Goal: Task Accomplishment & Management: Complete application form

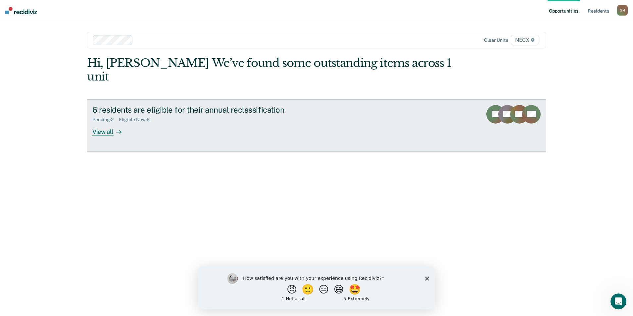
click at [103, 123] on div "View all" at bounding box center [110, 129] width 37 height 13
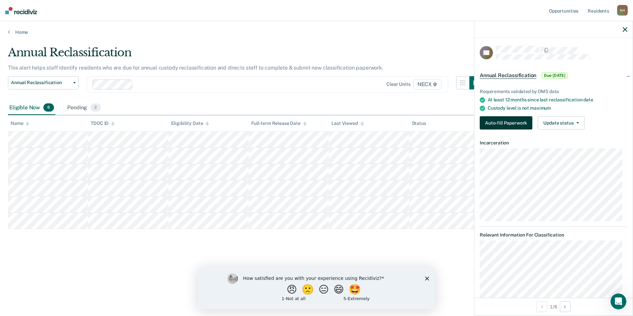
click at [305, 121] on button "Auto-fill Paperwork" at bounding box center [506, 122] width 53 height 13
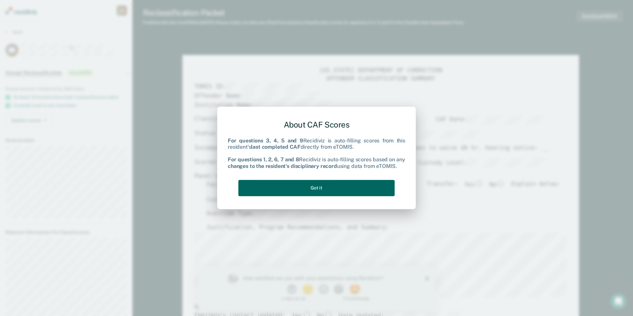
click at [305, 184] on button "Got it" at bounding box center [317, 188] width 156 height 16
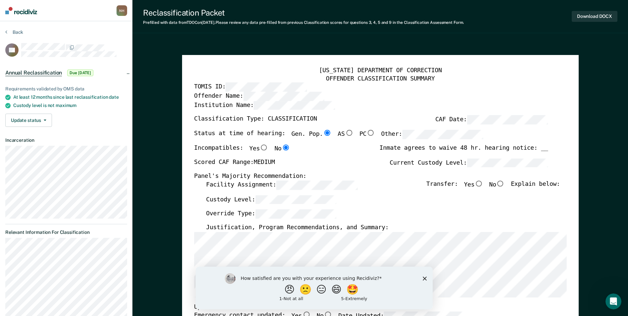
click at [305, 183] on input "No" at bounding box center [501, 184] width 9 height 6
type textarea "x"
radio input "true"
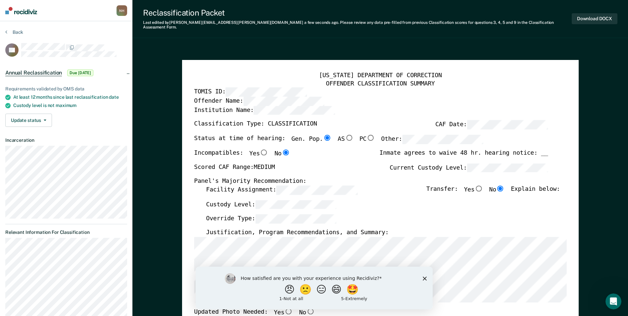
click at [305, 278] on icon "Close survey" at bounding box center [425, 278] width 4 height 4
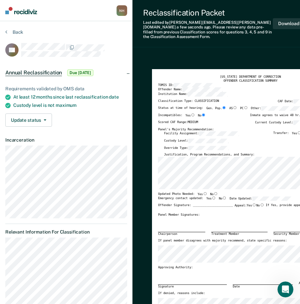
click at [283, 146] on div "Override Type:" at bounding box center [252, 149] width 176 height 7
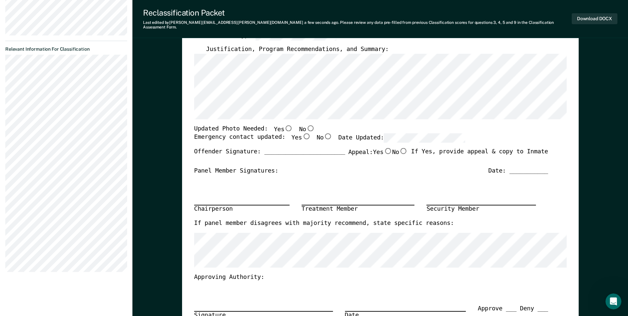
scroll to position [172, 0]
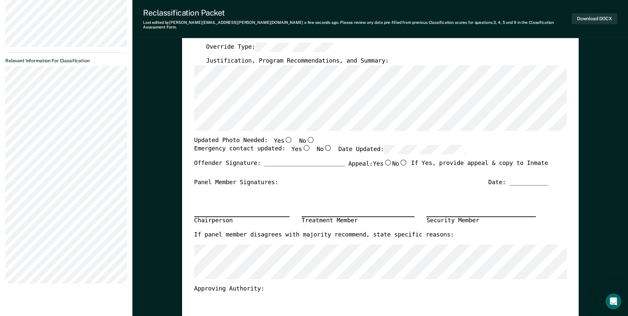
click at [305, 136] on input "No" at bounding box center [310, 139] width 9 height 6
type textarea "x"
radio input "true"
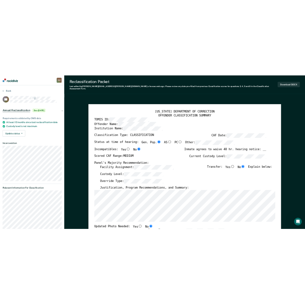
scroll to position [0, 0]
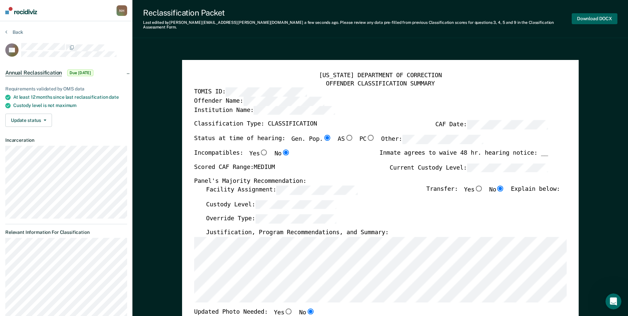
click at [305, 16] on button "Download DOCX" at bounding box center [595, 18] width 46 height 11
type textarea "x"
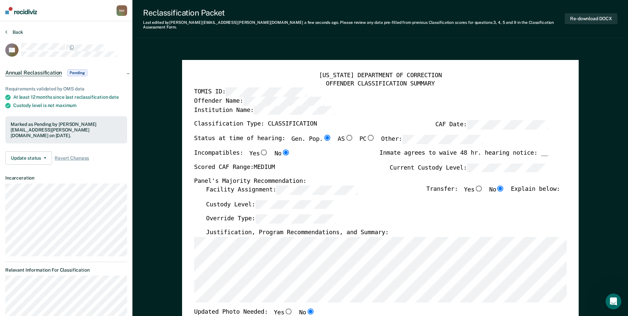
click at [6, 32] on icon at bounding box center [6, 31] width 2 height 5
